Goal: Task Accomplishment & Management: Complete application form

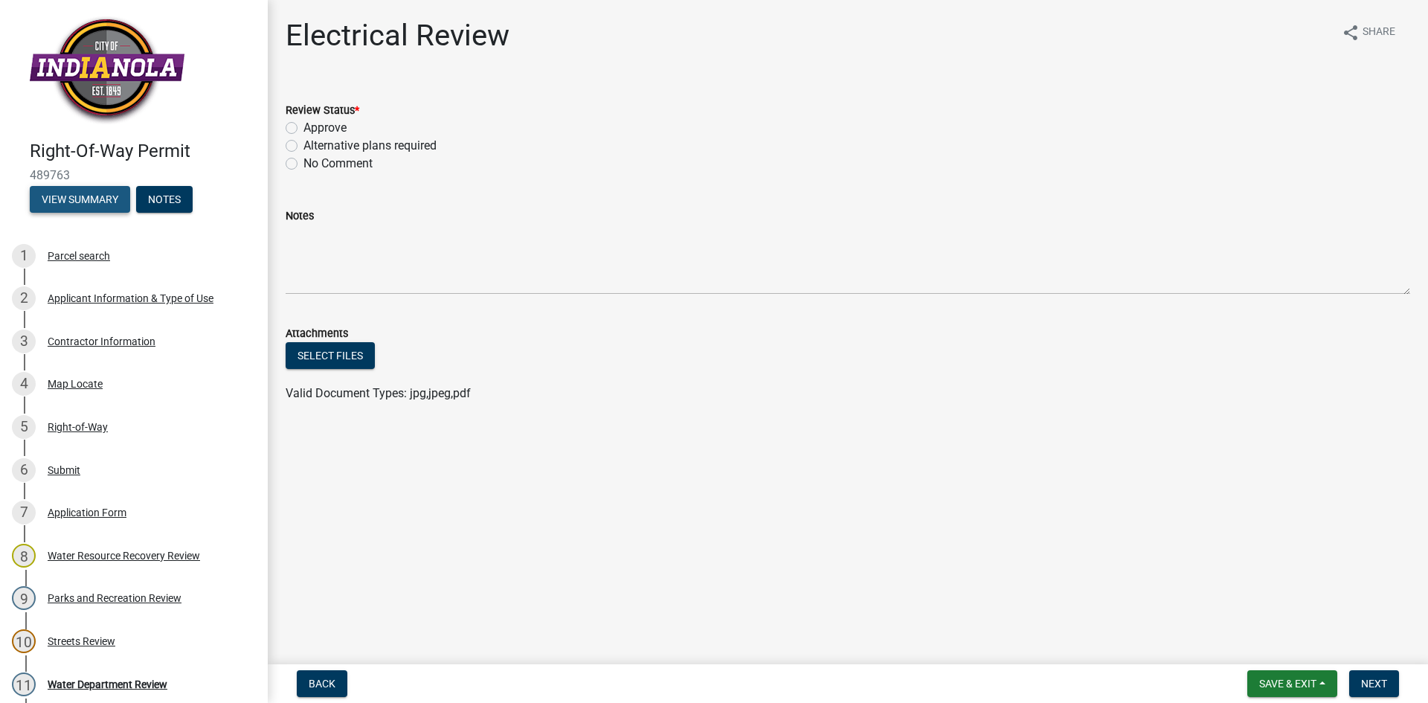
click at [96, 196] on button "View Summary" at bounding box center [80, 199] width 100 height 27
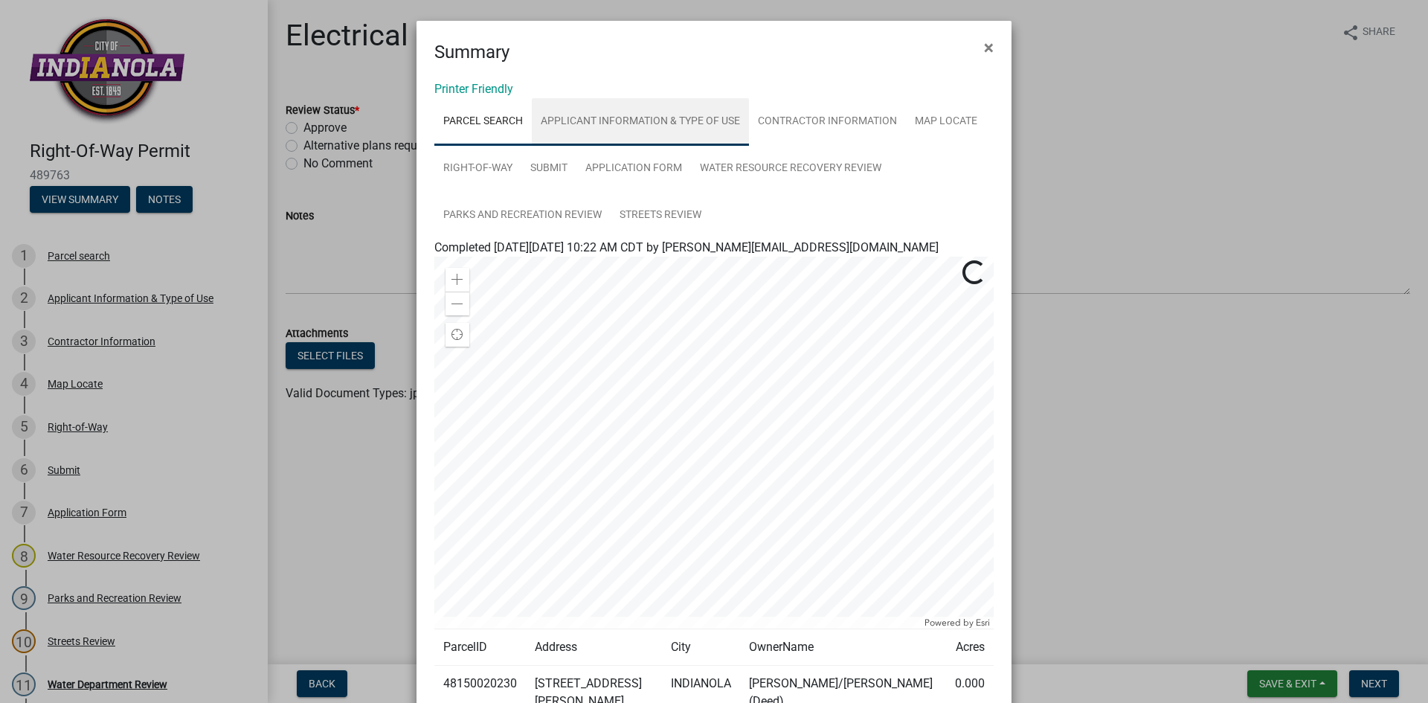
click at [617, 125] on link "Applicant Information & Type of Use" at bounding box center [640, 122] width 217 height 48
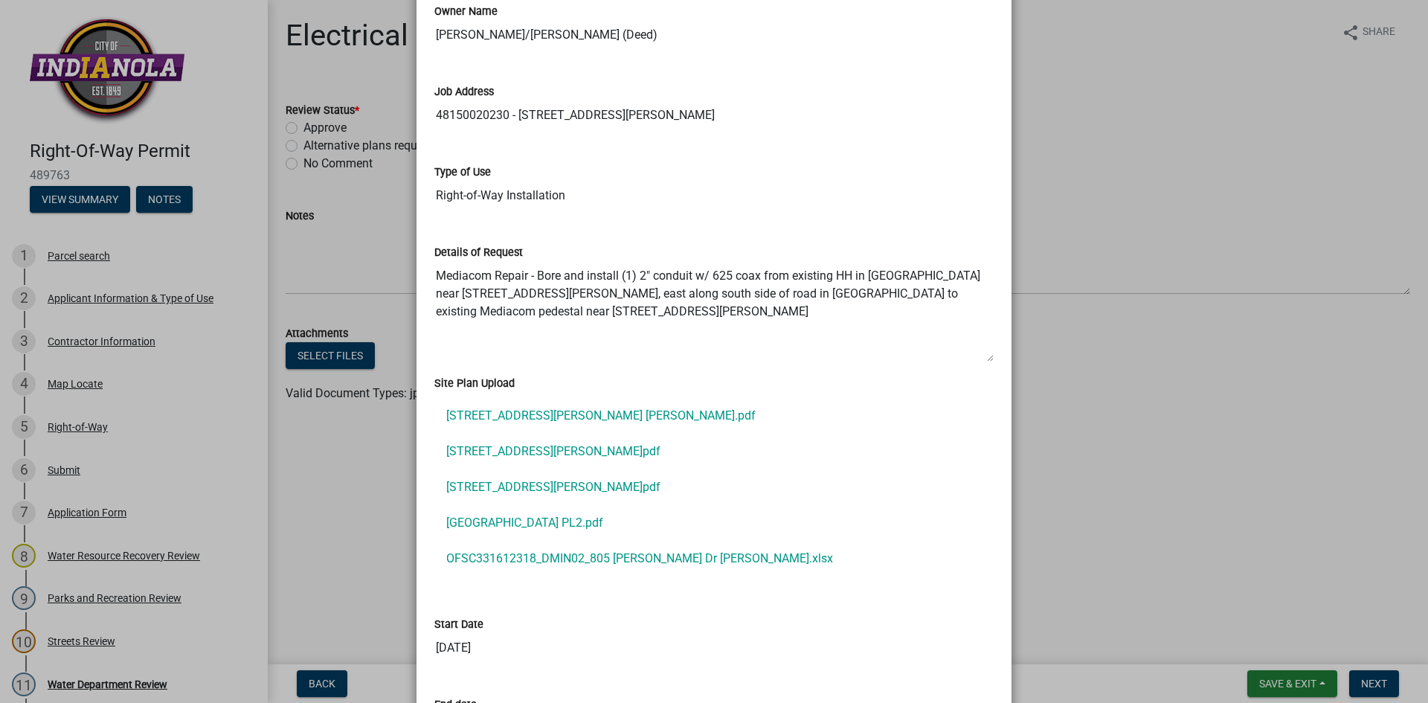
scroll to position [446, 0]
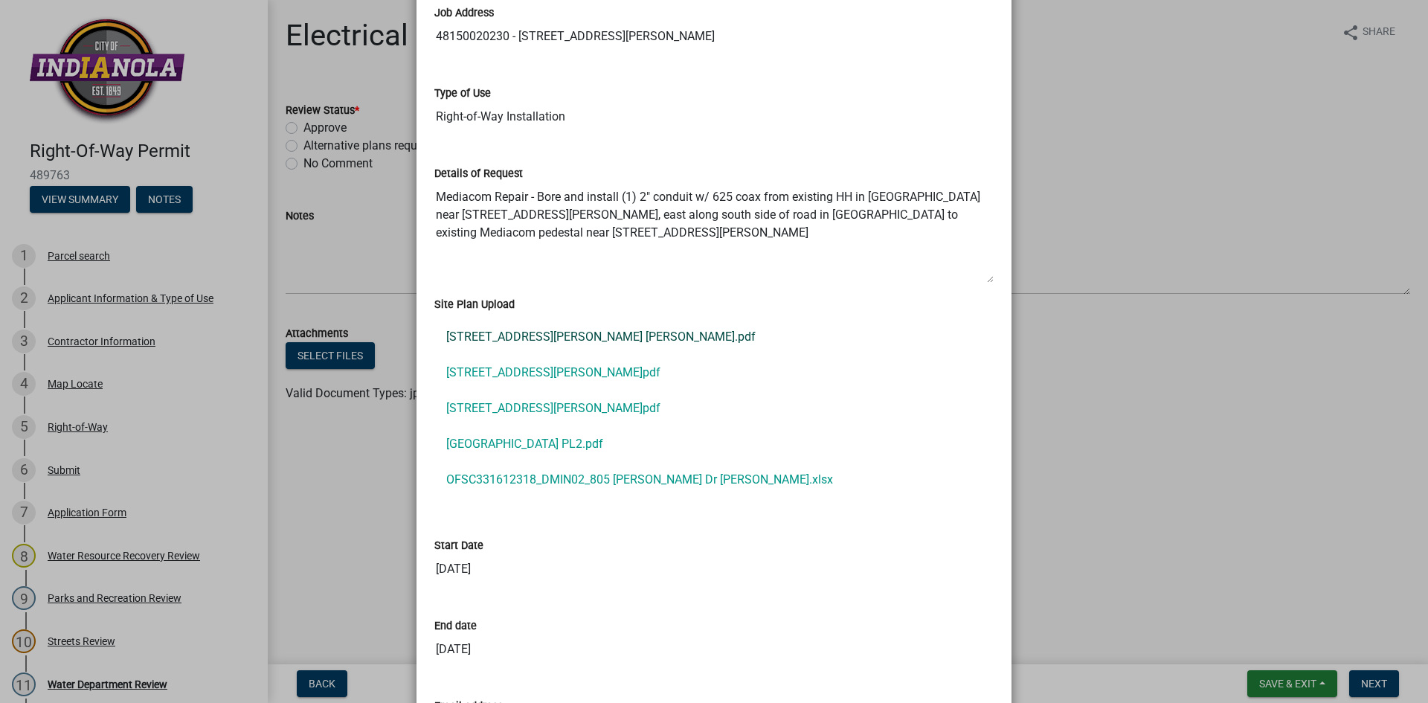
click at [525, 338] on link "805 Scott Felton Dr Loc.pdf" at bounding box center [713, 337] width 559 height 36
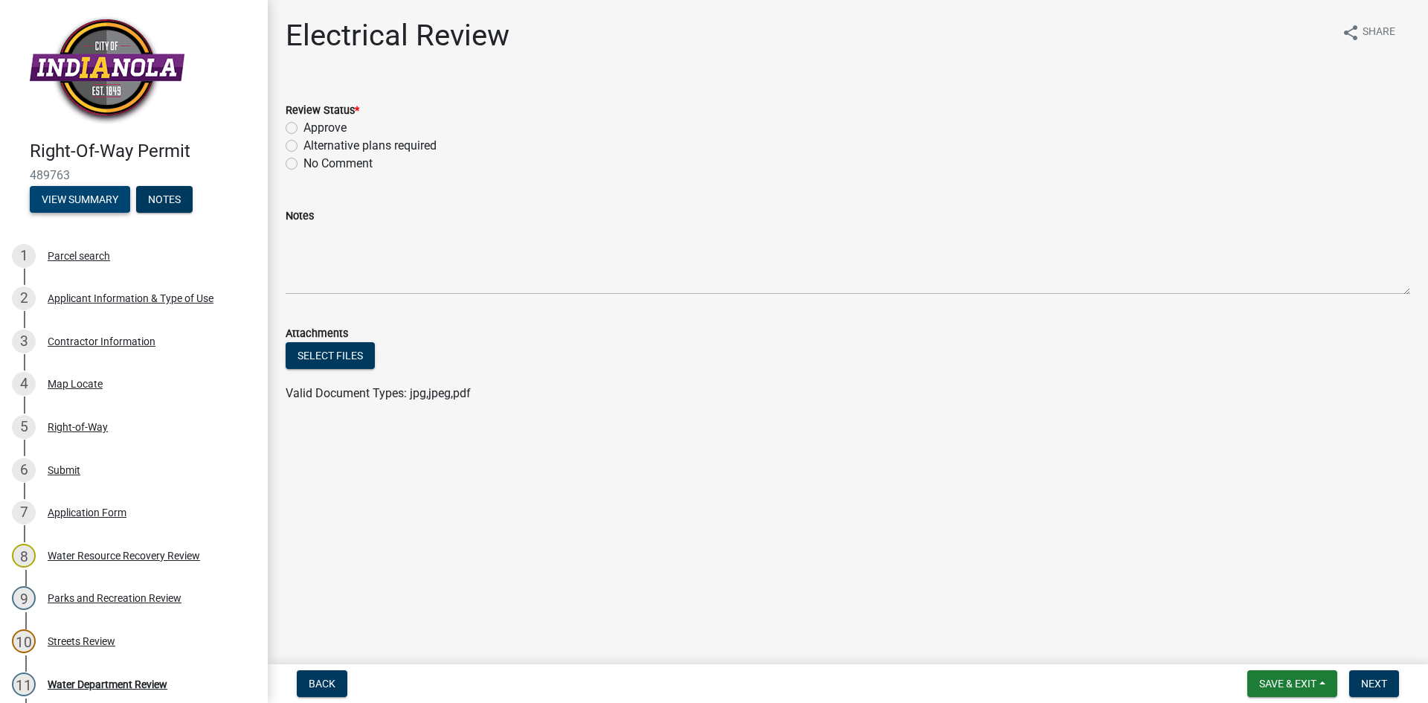
click at [64, 204] on button "View Summary" at bounding box center [80, 199] width 100 height 27
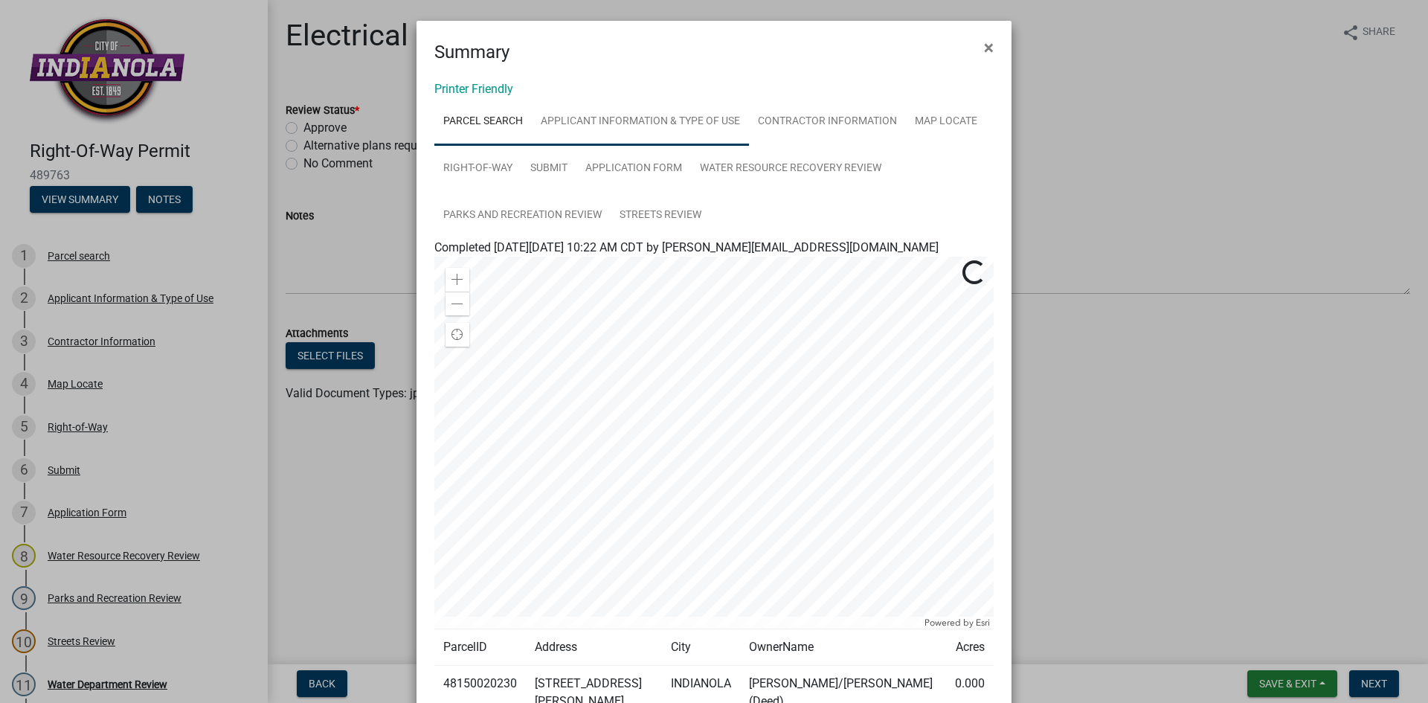
click at [564, 126] on link "Applicant Information & Type of Use" at bounding box center [640, 122] width 217 height 48
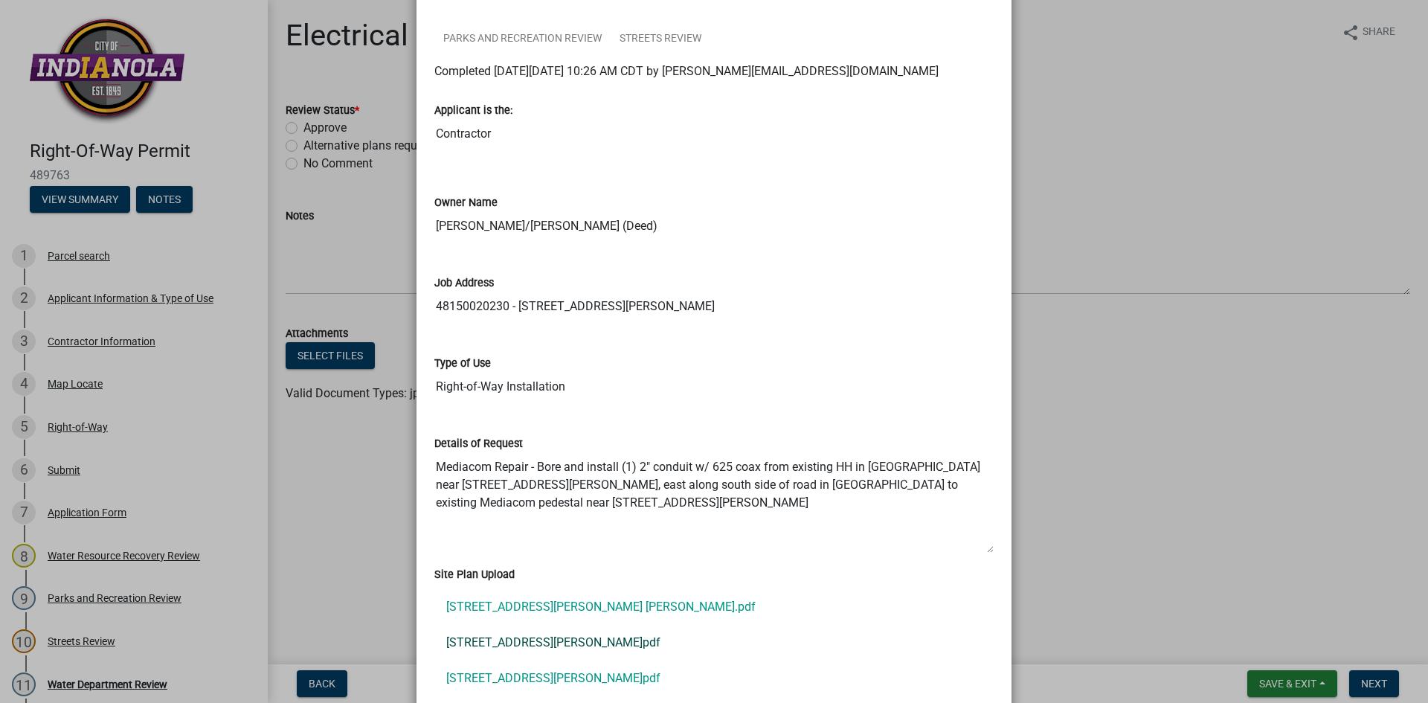
scroll to position [297, 0]
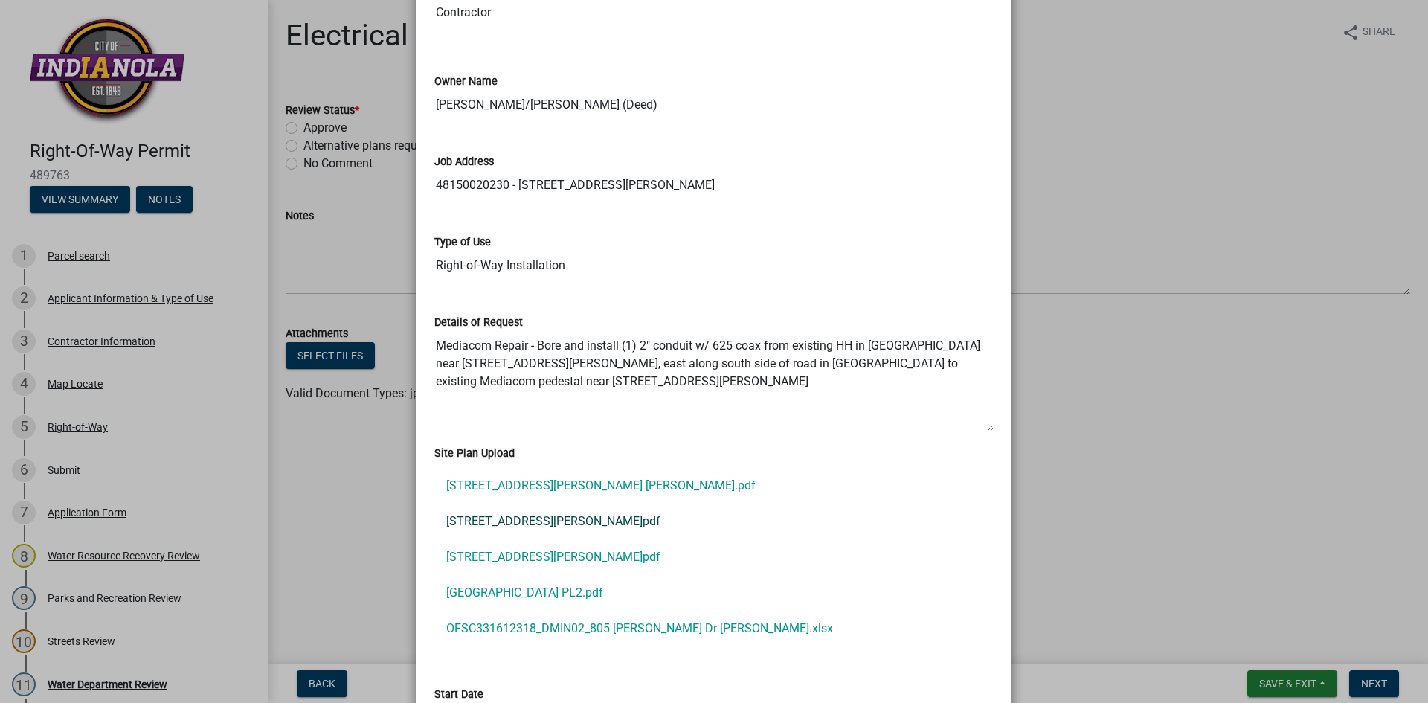
click at [486, 521] on link "805 Scott Felton Dr Rt.pdf" at bounding box center [713, 521] width 559 height 36
click at [456, 557] on link "805 Scott Felton Dr Rt1.pdf" at bounding box center [713, 557] width 559 height 36
click at [519, 583] on link "Country Club Heights PL2.pdf" at bounding box center [713, 593] width 559 height 36
click at [550, 629] on link "OFSC331612318_DMIN02_805 Scott Felton Dr Indianola.xlsx" at bounding box center [713, 628] width 559 height 36
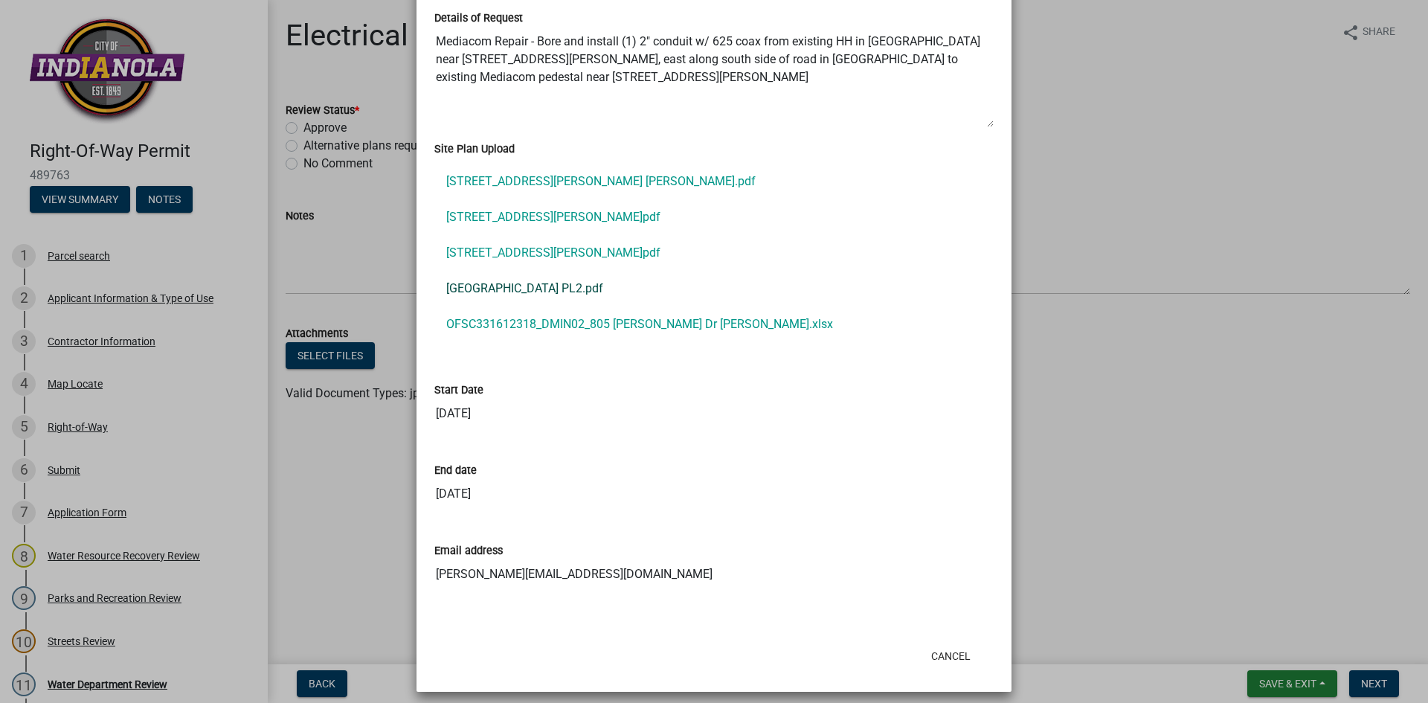
scroll to position [611, 0]
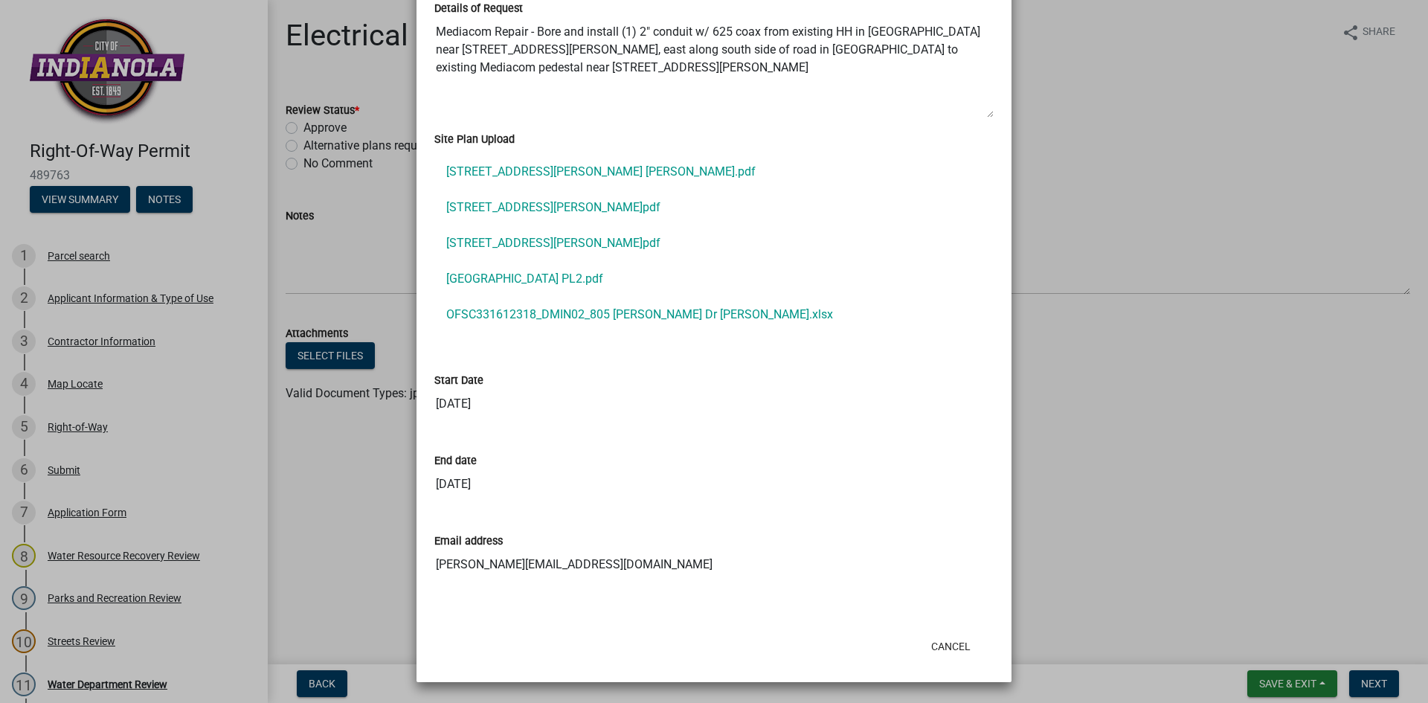
drag, startPoint x: 1269, startPoint y: 102, endPoint x: 1238, endPoint y: 106, distance: 31.5
click at [1269, 102] on ngb-modal-window "Summary × Printer Friendly Parcel search Applicant Information & Type of Use Co…" at bounding box center [714, 351] width 1428 height 703
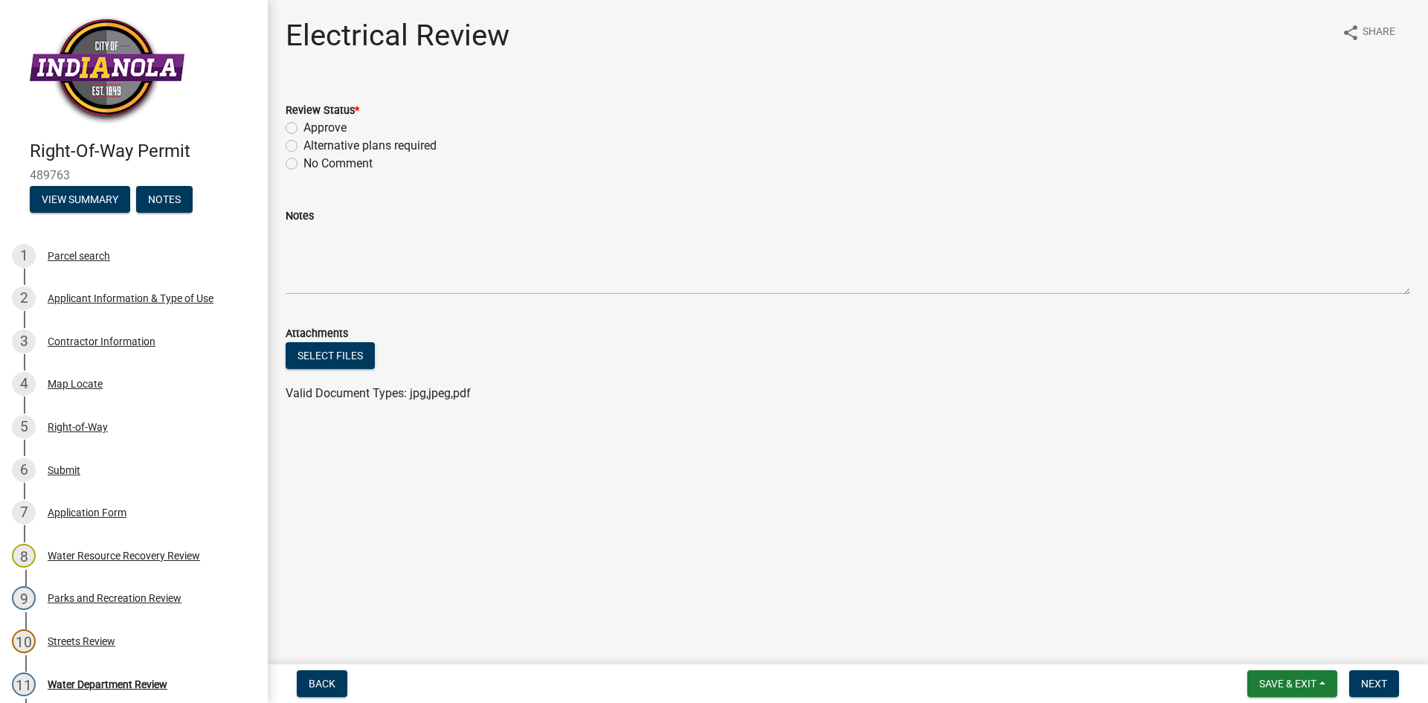
click at [303, 131] on label "Approve" at bounding box center [324, 128] width 43 height 18
click at [303, 129] on input "Approve" at bounding box center [308, 124] width 10 height 10
radio input "true"
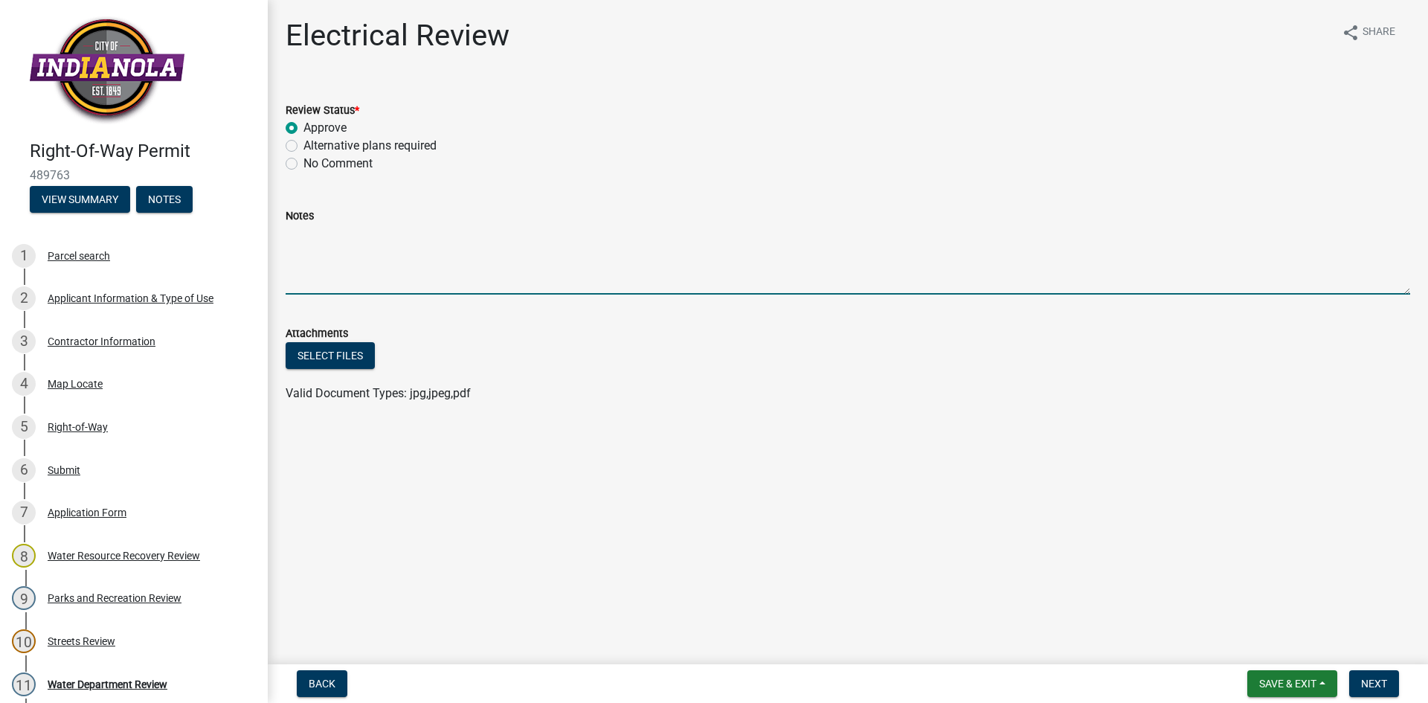
click at [337, 248] on textarea "Notes" at bounding box center [848, 260] width 1124 height 70
type textarea "M"
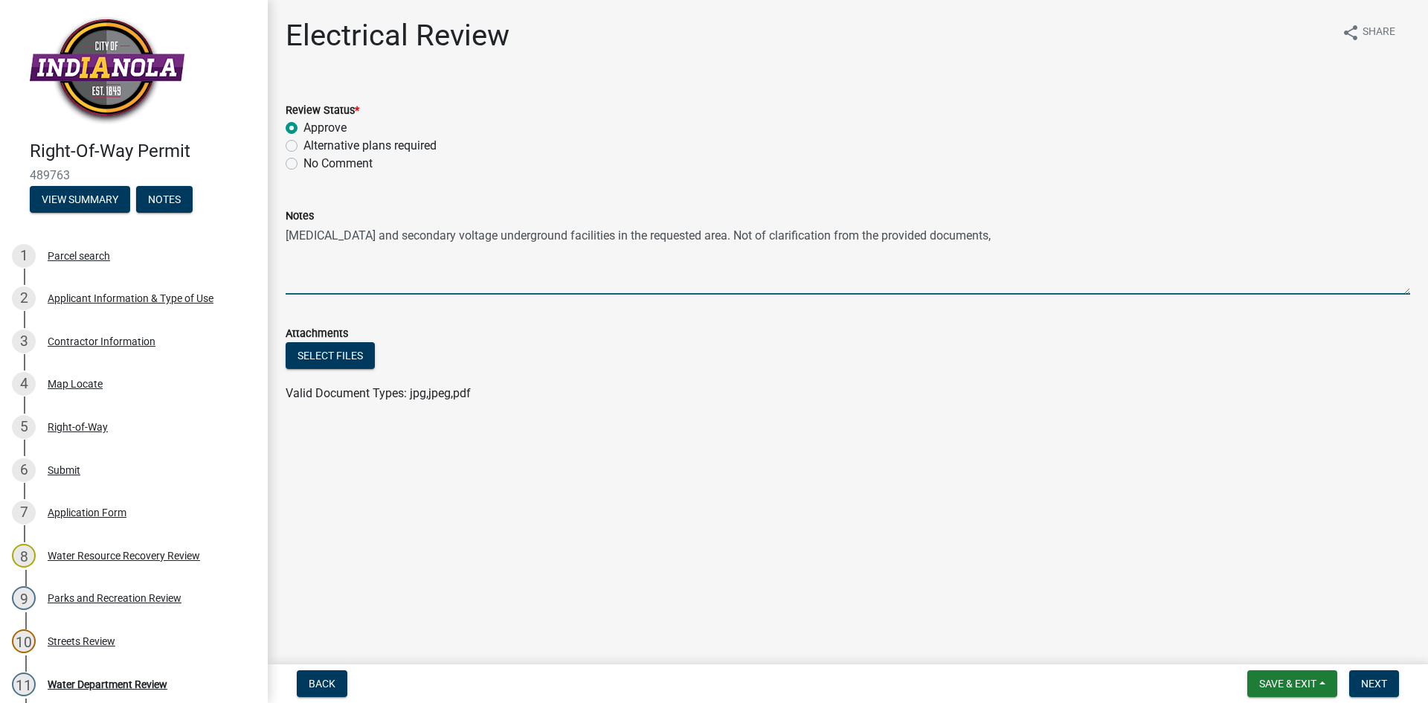
click at [731, 241] on textarea "High voltage and secondary voltage underground facilities in the requested area…" at bounding box center [848, 260] width 1124 height 70
click at [1014, 237] on textarea "High voltage and secondary voltage underground facilities in the requested area…" at bounding box center [848, 260] width 1124 height 70
click at [1040, 230] on textarea "High voltage and secondary voltage underground facilities in the requested area…" at bounding box center [848, 260] width 1124 height 70
click at [399, 248] on textarea "High voltage and secondary voltage underground facilities in the requested area…" at bounding box center [848, 260] width 1124 height 70
click at [979, 236] on textarea "High voltage and secondary voltage underground facilities in the requested area…" at bounding box center [848, 260] width 1124 height 70
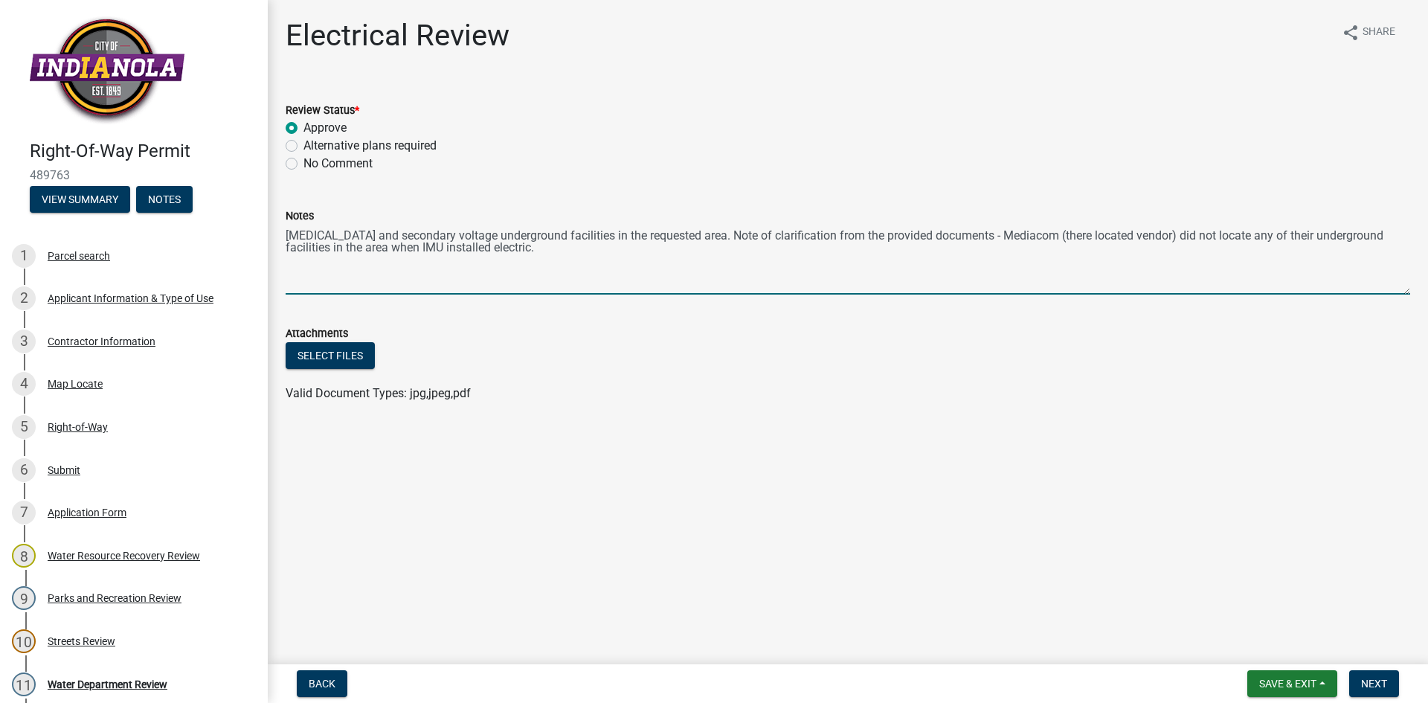
click at [1115, 236] on textarea "High voltage and secondary voltage underground facilities in the requested area…" at bounding box center [848, 260] width 1124 height 70
click at [963, 262] on textarea "High voltage and secondary voltage underground facilities in the requested area…" at bounding box center [848, 260] width 1124 height 70
click at [1073, 238] on textarea "High voltage and secondary voltage underground facilities in the requested area…" at bounding box center [848, 260] width 1124 height 70
click at [1138, 271] on textarea "High voltage and secondary voltage underground facilities in the requested area…" at bounding box center [848, 260] width 1124 height 70
type textarea "High voltage and secondary voltage underground facilities in the requested area…"
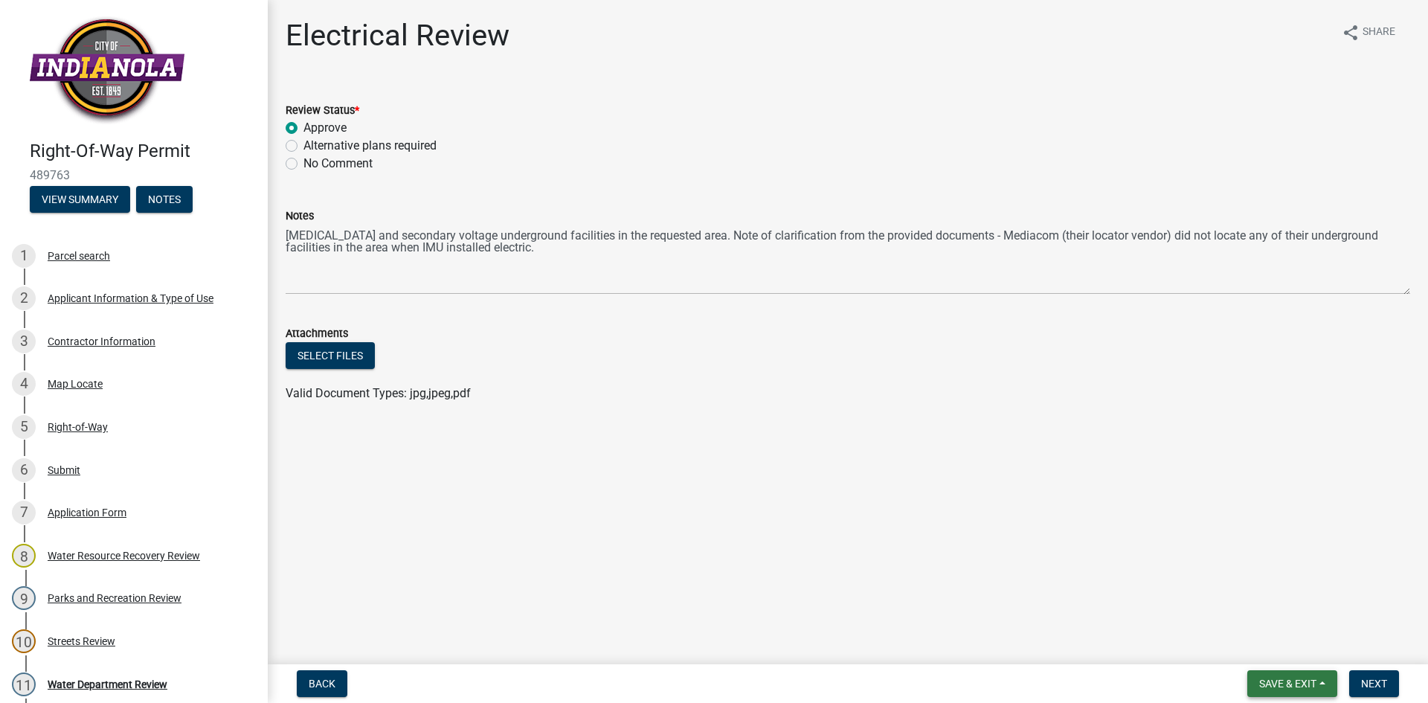
click at [1301, 690] on button "Save & Exit" at bounding box center [1292, 683] width 90 height 27
click at [1278, 607] on button "Save" at bounding box center [1277, 609] width 119 height 36
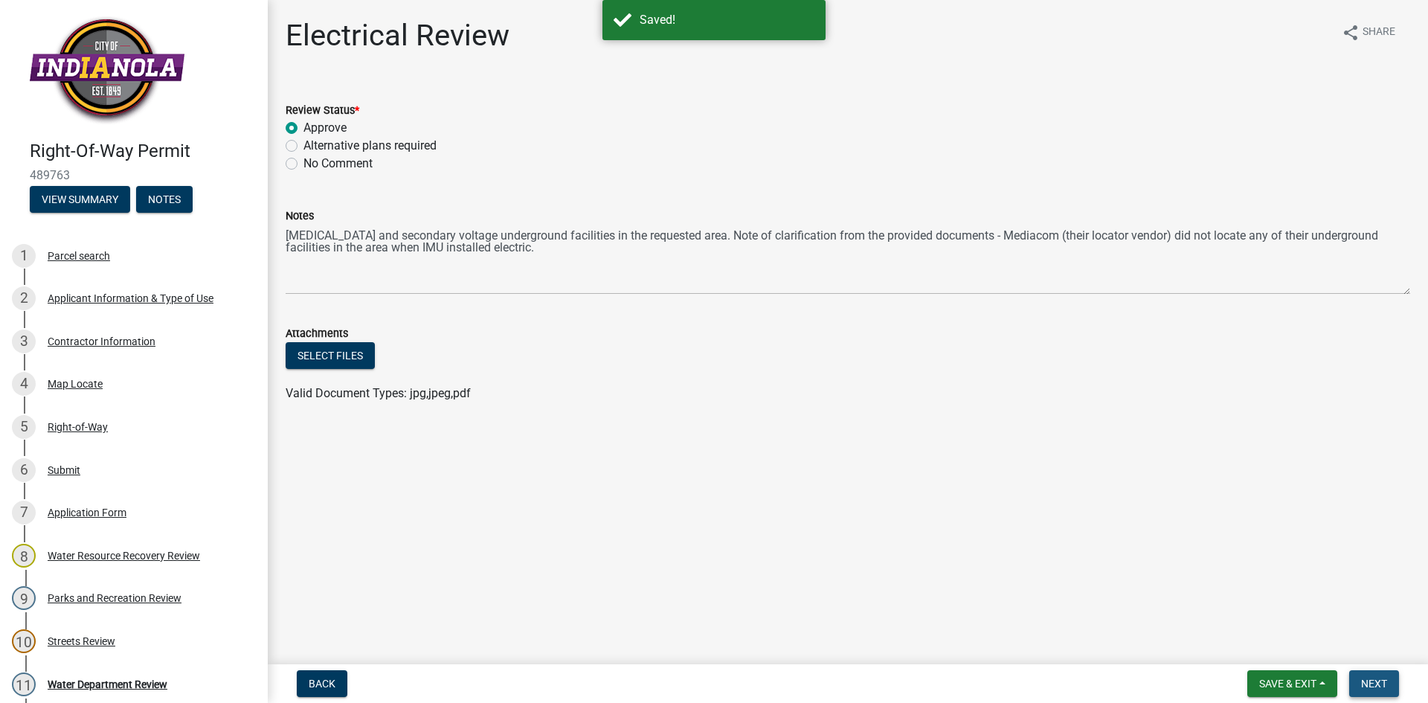
click at [1371, 683] on span "Next" at bounding box center [1374, 683] width 26 height 12
